Goal: Task Accomplishment & Management: Complete application form

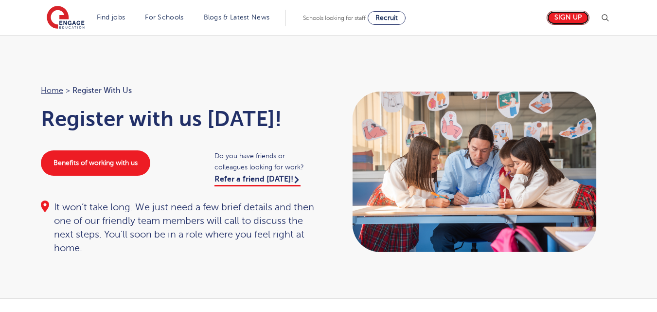
click at [546, 19] on link "Sign up" at bounding box center [567, 18] width 43 height 14
click at [546, 20] on link "Sign up" at bounding box center [567, 18] width 43 height 14
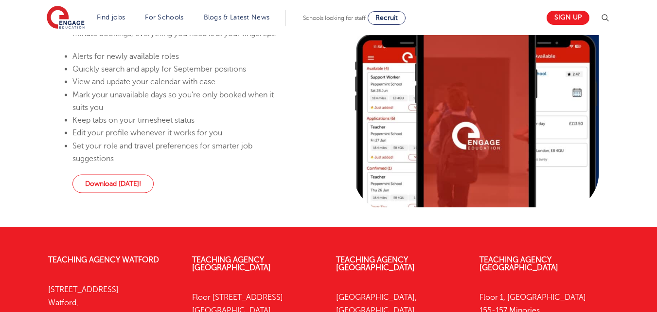
scroll to position [1041, 0]
click at [546, 15] on link "Sign up" at bounding box center [567, 18] width 43 height 14
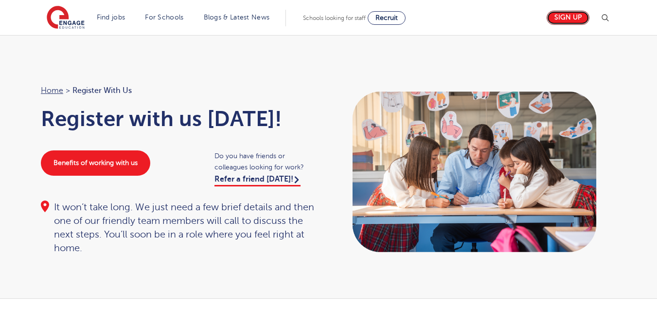
click at [546, 15] on link "Sign up" at bounding box center [567, 18] width 43 height 14
